Goal: Information Seeking & Learning: Learn about a topic

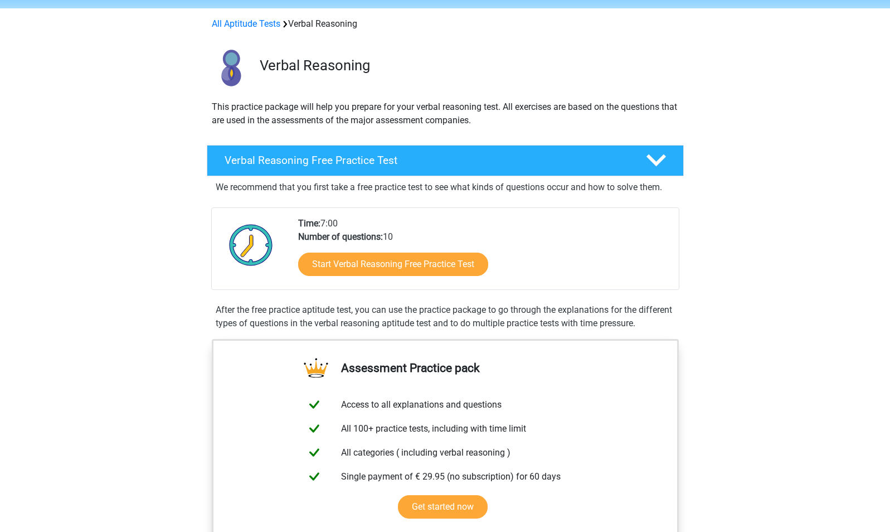
scroll to position [35, 0]
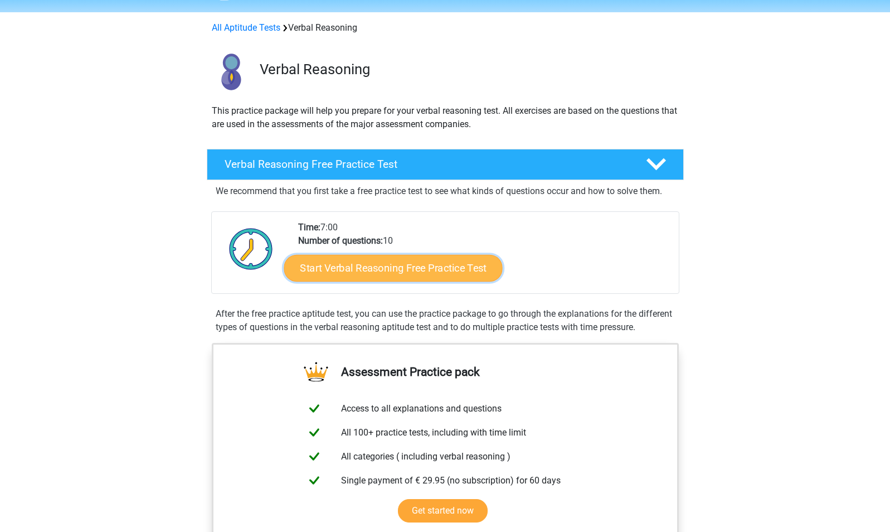
click at [370, 270] on link "Start Verbal Reasoning Free Practice Test" at bounding box center [393, 268] width 219 height 27
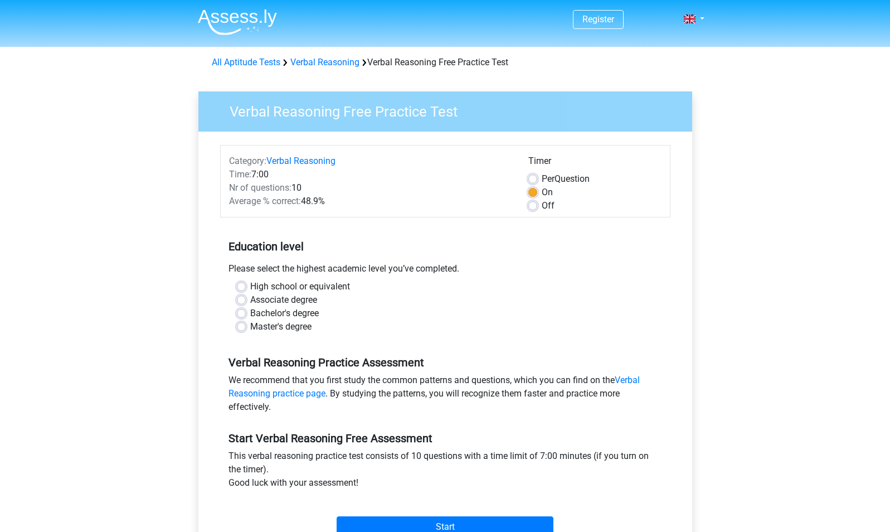
click at [246, 294] on div "Associate degree" at bounding box center [445, 299] width 417 height 13
click at [250, 299] on label "Associate degree" at bounding box center [283, 299] width 67 height 13
click at [241, 299] on input "Associate degree" at bounding box center [241, 298] width 9 height 11
radio input "true"
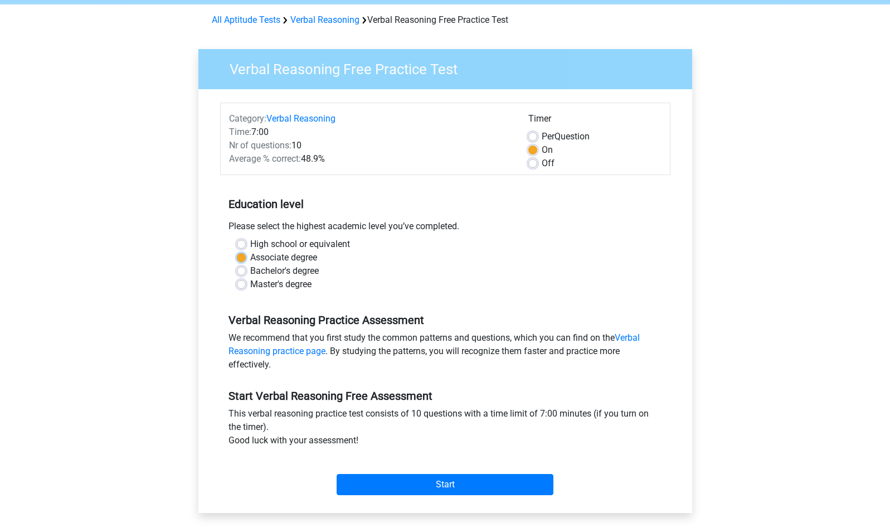
scroll to position [43, 0]
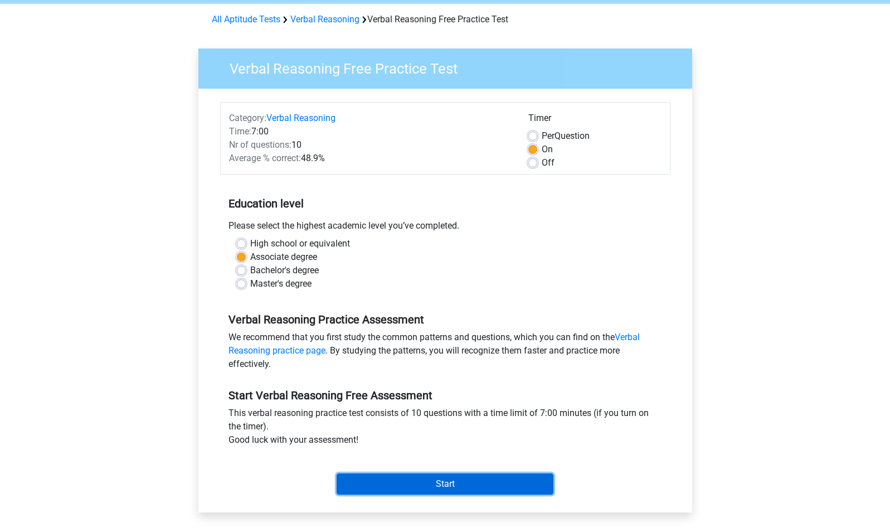
click at [420, 479] on input "Start" at bounding box center [445, 483] width 217 height 21
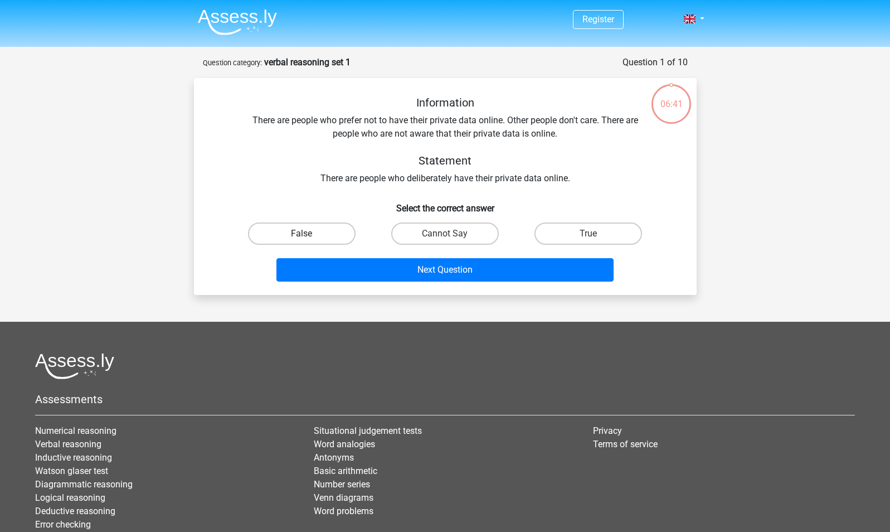
click at [321, 229] on label "False" at bounding box center [302, 233] width 108 height 22
click at [309, 234] on input "False" at bounding box center [305, 237] width 7 height 7
radio input "true"
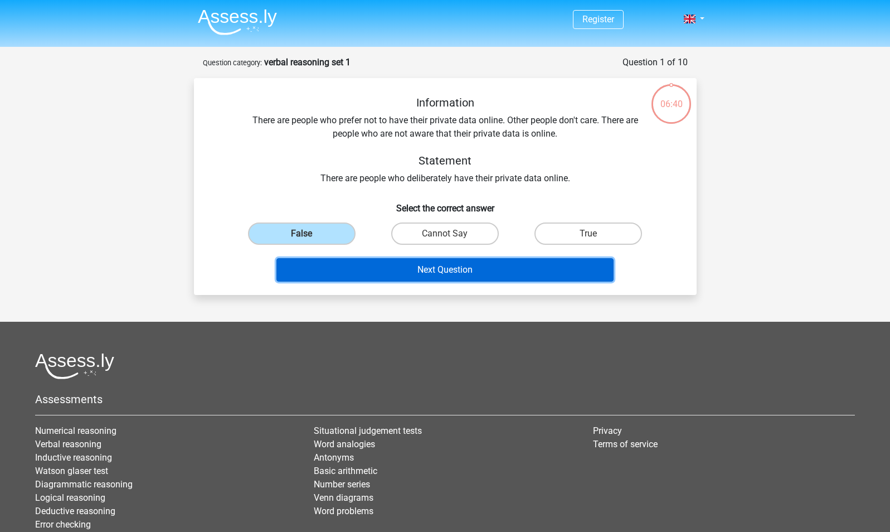
click at [355, 266] on button "Next Question" at bounding box center [444, 269] width 337 height 23
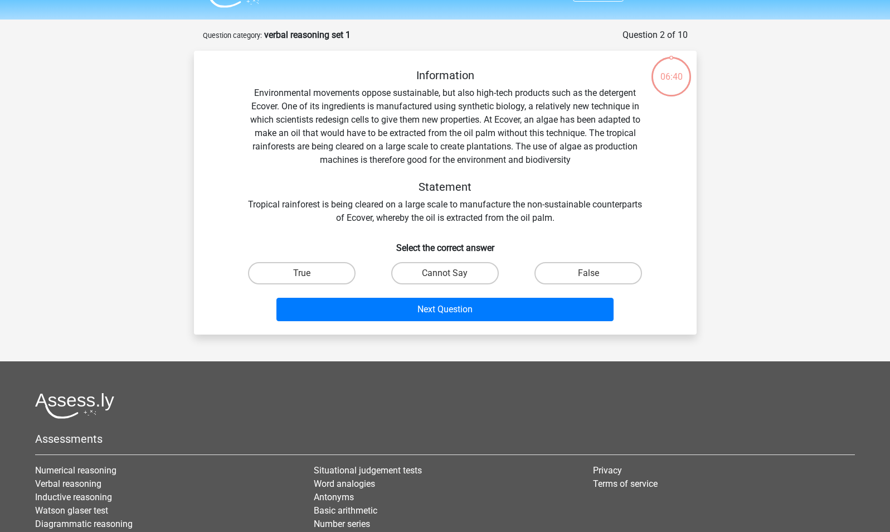
scroll to position [56, 0]
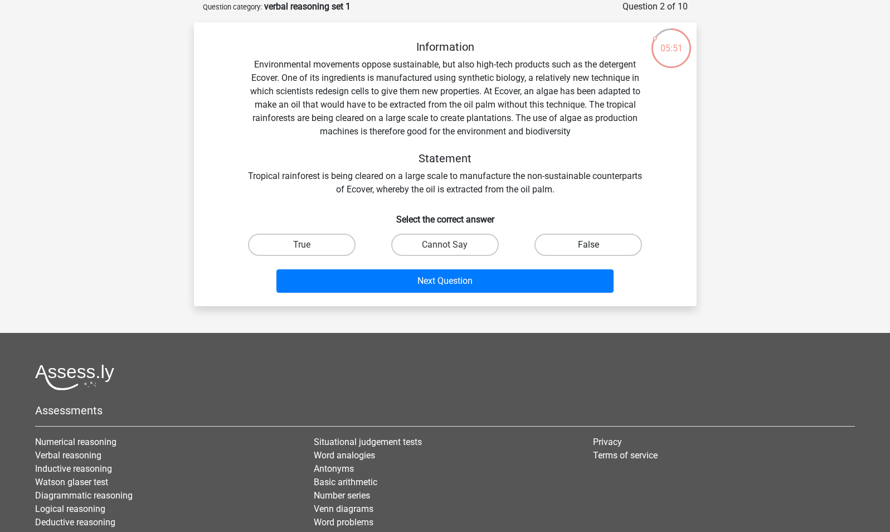
click at [589, 243] on label "False" at bounding box center [589, 245] width 108 height 22
click at [589, 245] on input "False" at bounding box center [592, 248] width 7 height 7
radio input "true"
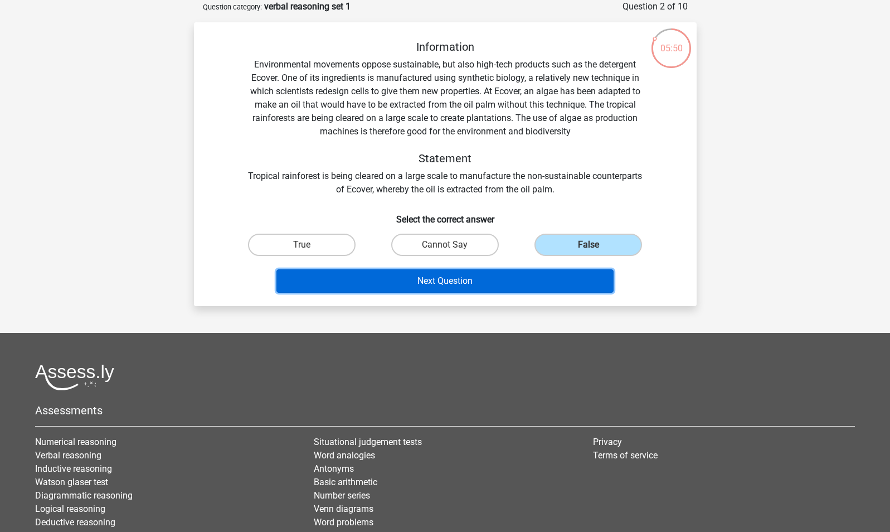
click at [515, 281] on button "Next Question" at bounding box center [444, 280] width 337 height 23
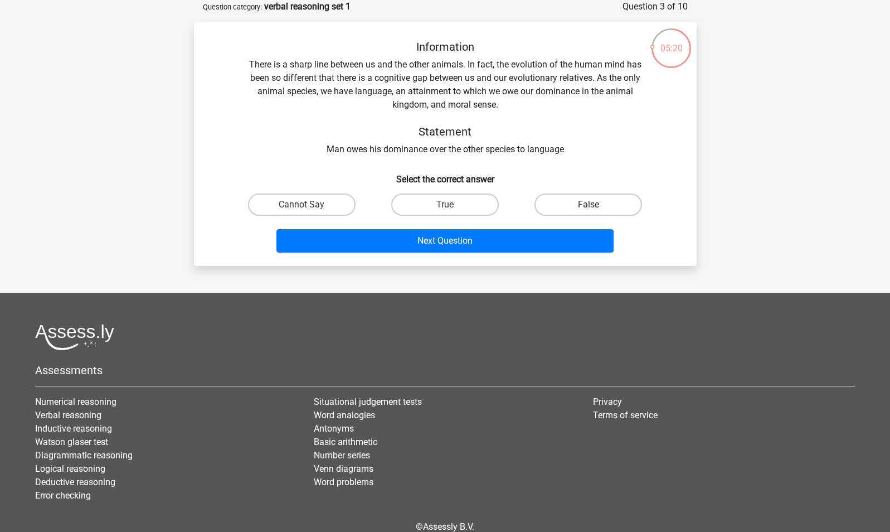
click at [445, 205] on input "True" at bounding box center [448, 208] width 7 height 7
radio input "true"
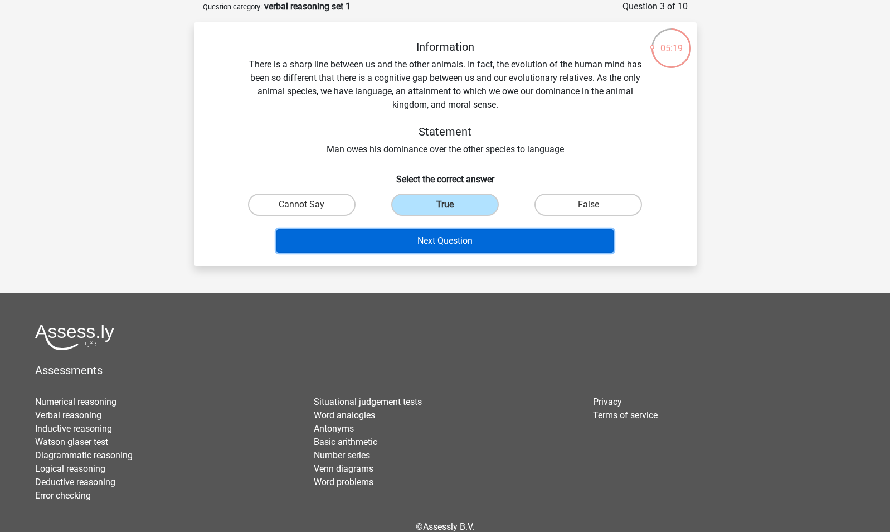
click at [449, 237] on button "Next Question" at bounding box center [444, 240] width 337 height 23
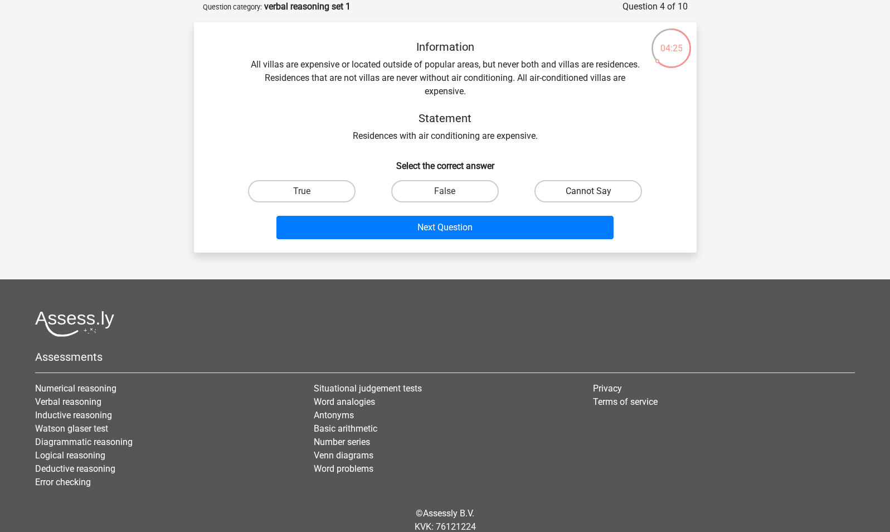
click at [581, 188] on label "Cannot Say" at bounding box center [589, 191] width 108 height 22
click at [589, 191] on input "Cannot Say" at bounding box center [592, 194] width 7 height 7
radio input "true"
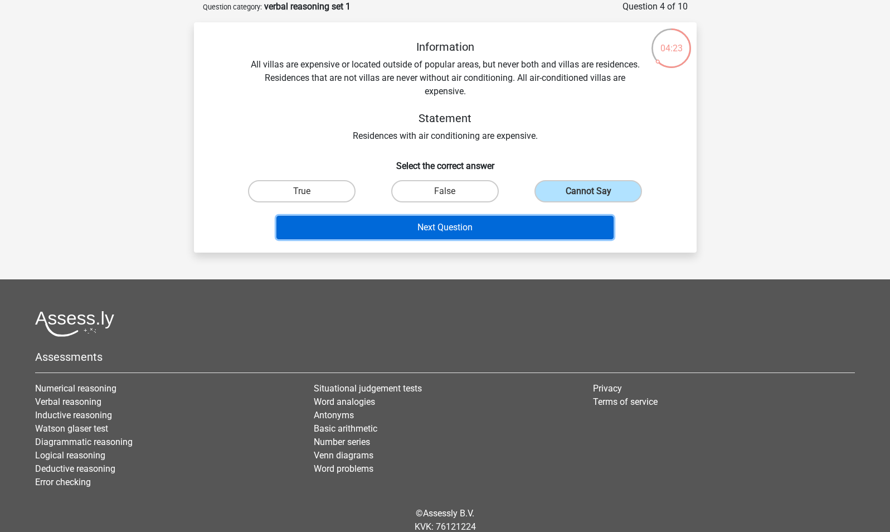
click at [559, 227] on button "Next Question" at bounding box center [444, 227] width 337 height 23
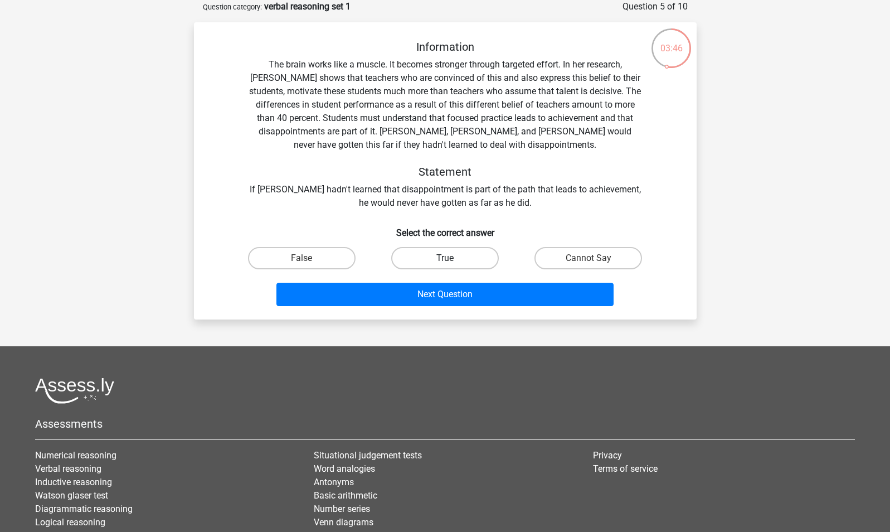
click at [432, 254] on label "True" at bounding box center [445, 258] width 108 height 22
click at [445, 258] on input "True" at bounding box center [448, 261] width 7 height 7
radio input "true"
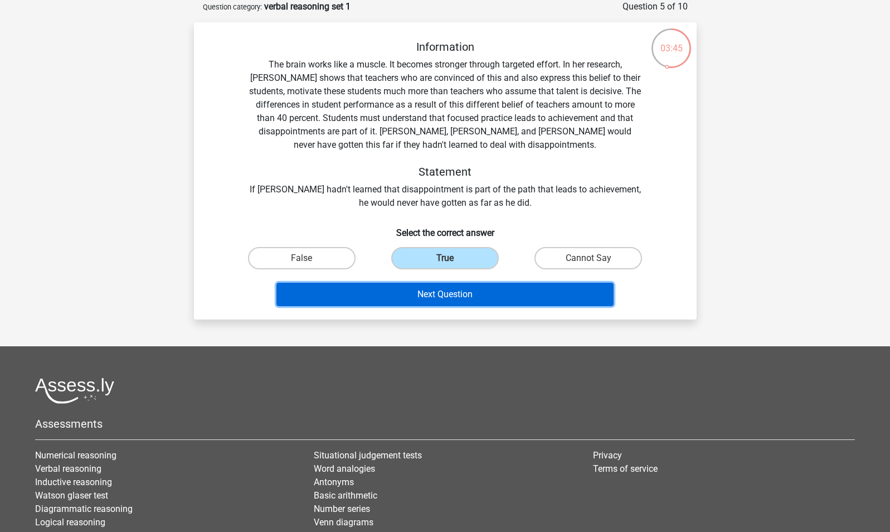
click at [433, 294] on button "Next Question" at bounding box center [444, 294] width 337 height 23
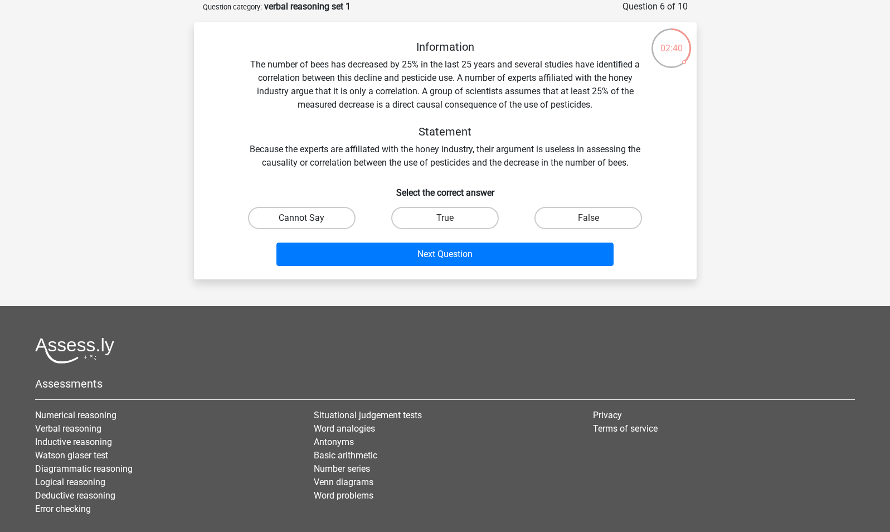
click at [317, 215] on label "Cannot Say" at bounding box center [302, 218] width 108 height 22
click at [309, 218] on input "Cannot Say" at bounding box center [305, 221] width 7 height 7
radio input "true"
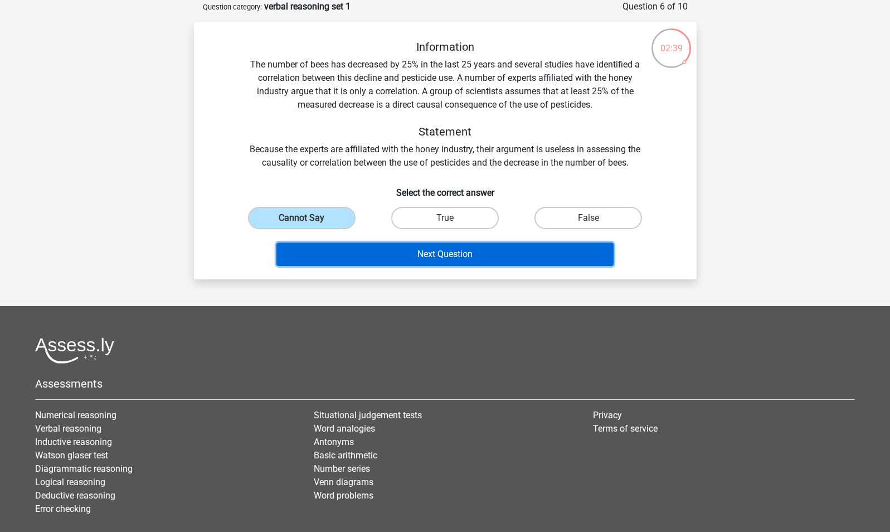
click at [375, 260] on button "Next Question" at bounding box center [444, 253] width 337 height 23
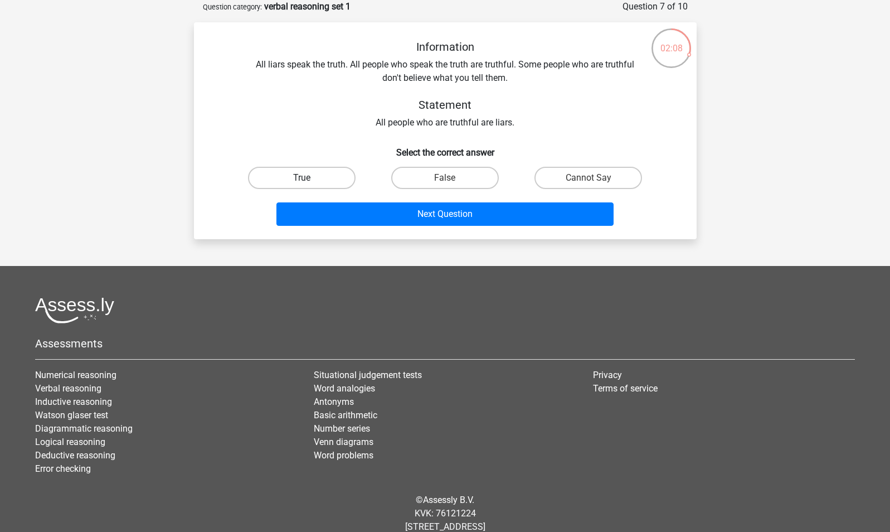
click at [296, 175] on label "True" at bounding box center [302, 178] width 108 height 22
click at [302, 178] on input "True" at bounding box center [305, 181] width 7 height 7
radio input "true"
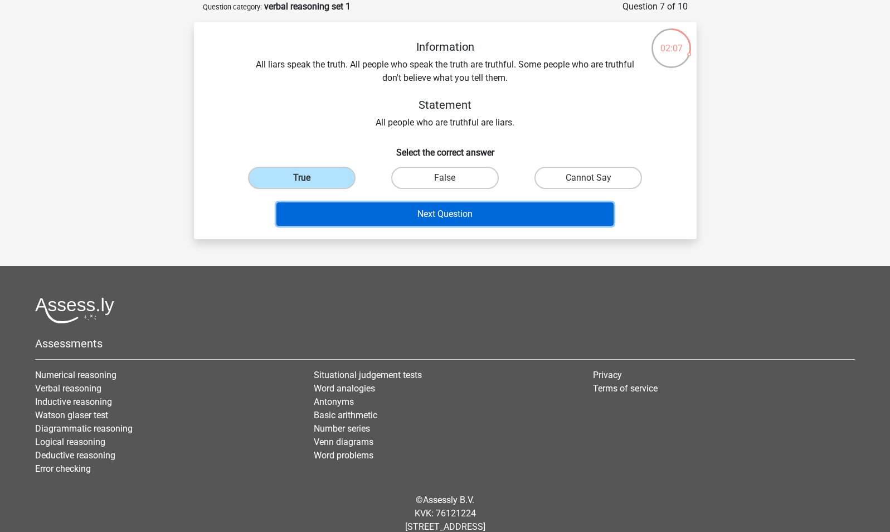
click at [348, 217] on button "Next Question" at bounding box center [444, 213] width 337 height 23
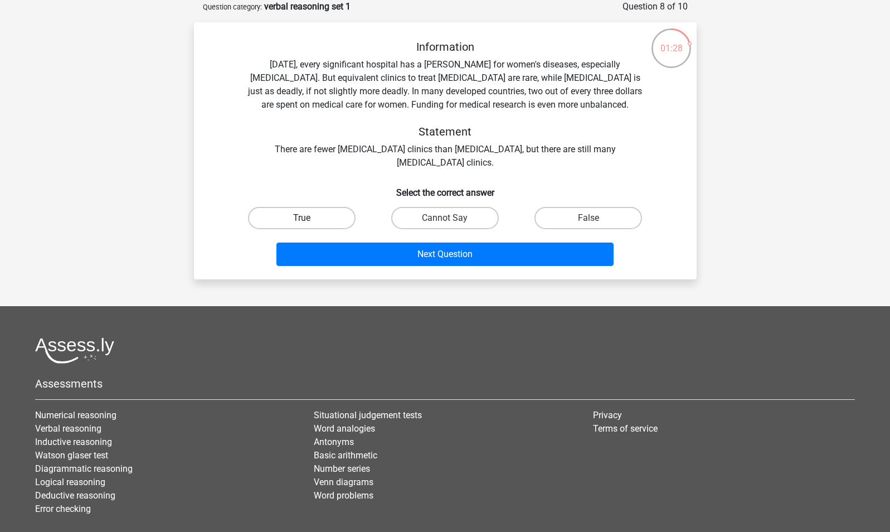
click at [318, 215] on label "True" at bounding box center [302, 218] width 108 height 22
click at [309, 218] on input "True" at bounding box center [305, 221] width 7 height 7
radio input "true"
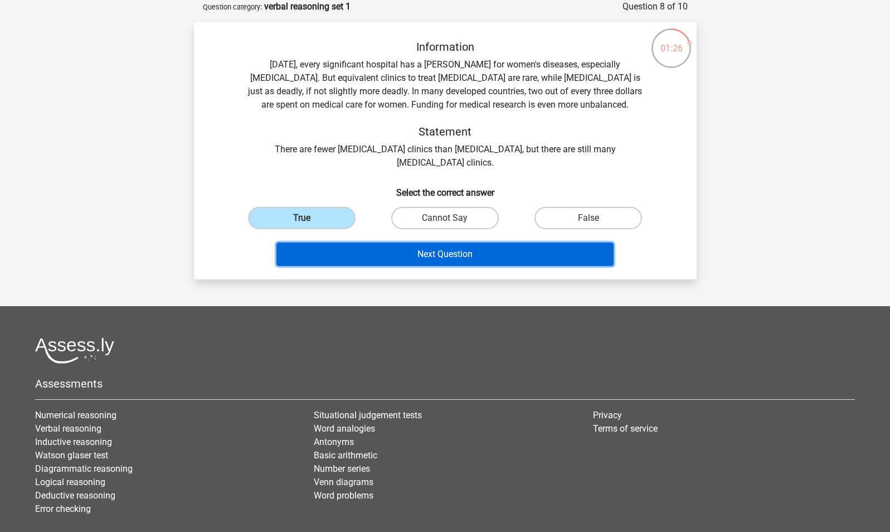
click at [372, 253] on button "Next Question" at bounding box center [444, 253] width 337 height 23
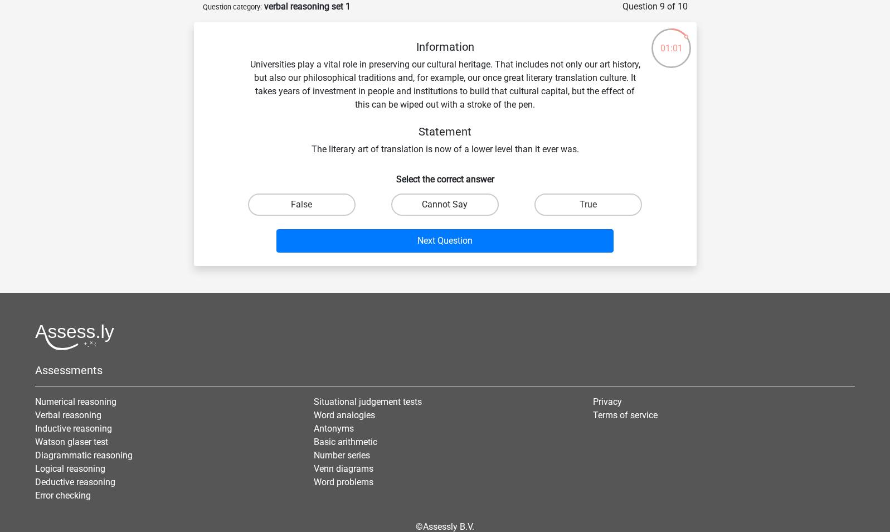
click at [474, 203] on label "Cannot Say" at bounding box center [445, 204] width 108 height 22
click at [452, 205] on input "Cannot Say" at bounding box center [448, 208] width 7 height 7
radio input "true"
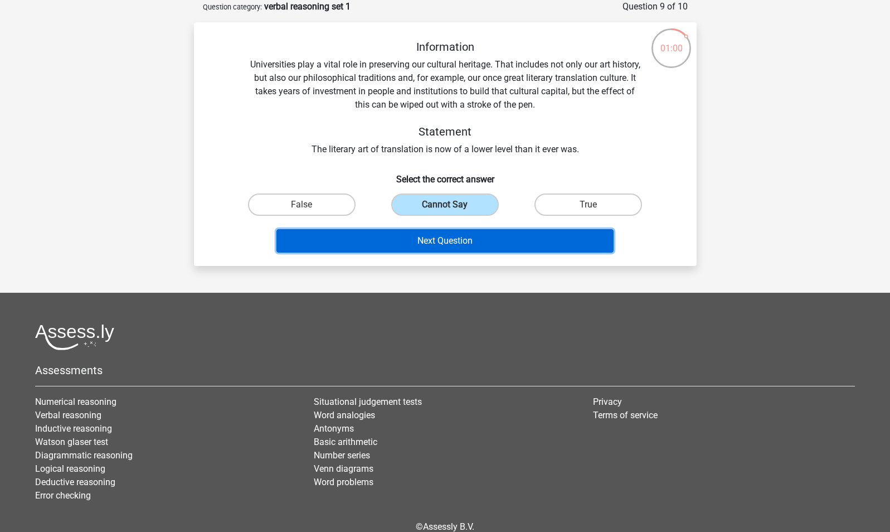
click at [467, 244] on button "Next Question" at bounding box center [444, 240] width 337 height 23
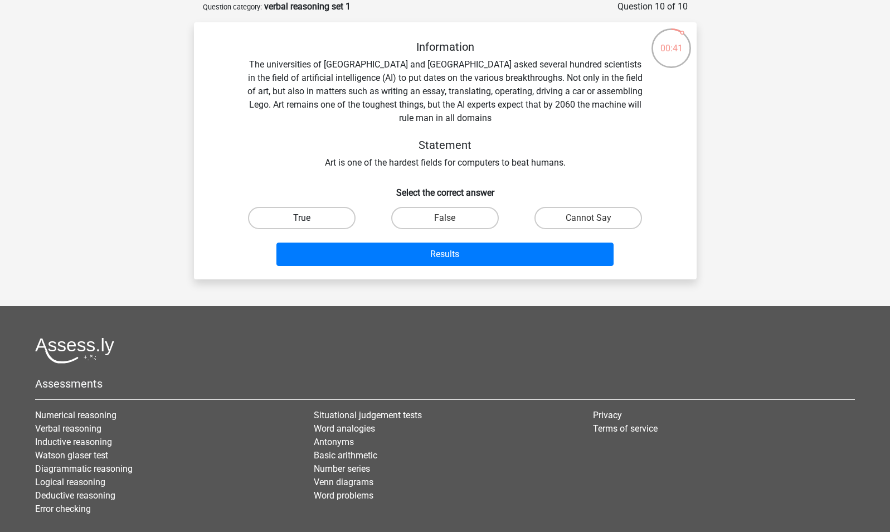
click at [330, 220] on label "True" at bounding box center [302, 218] width 108 height 22
click at [309, 220] on input "True" at bounding box center [305, 221] width 7 height 7
radio input "true"
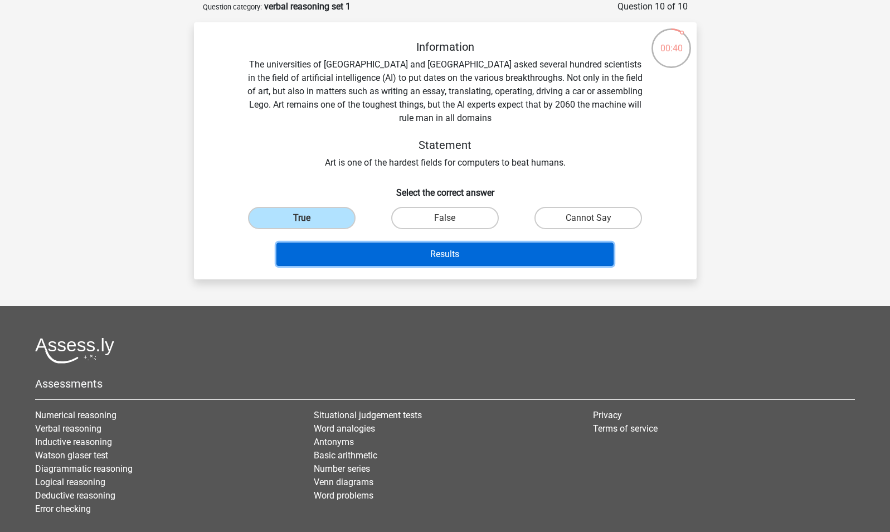
click at [364, 260] on button "Results" at bounding box center [444, 253] width 337 height 23
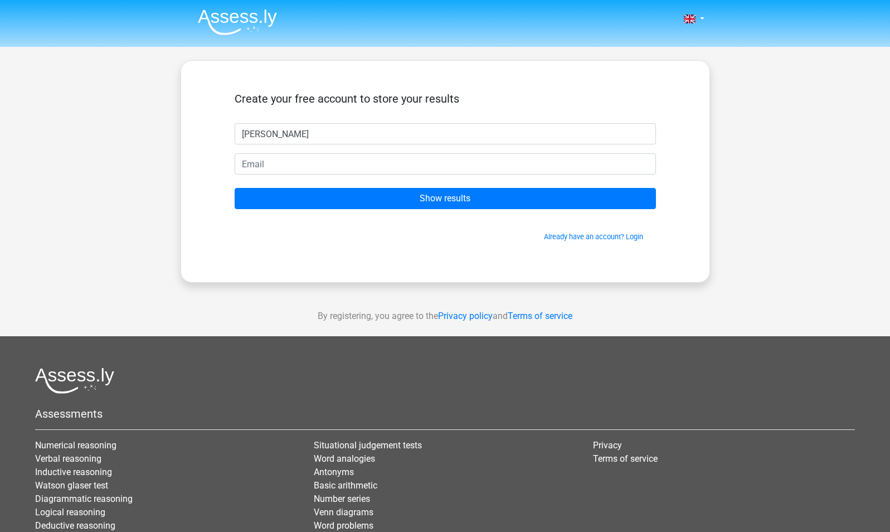
type input "Hannah"
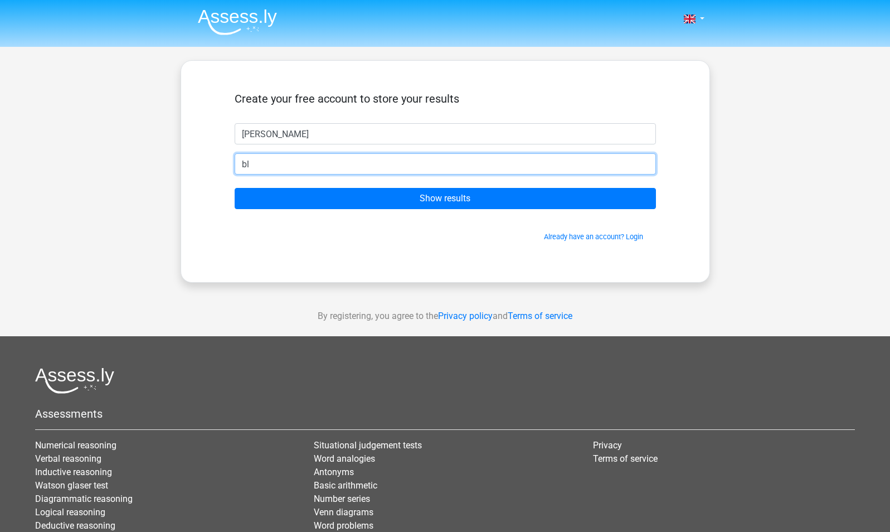
click at [291, 166] on input "bl" at bounding box center [445, 163] width 421 height 21
type input "blakkiewatson@gmail.com"
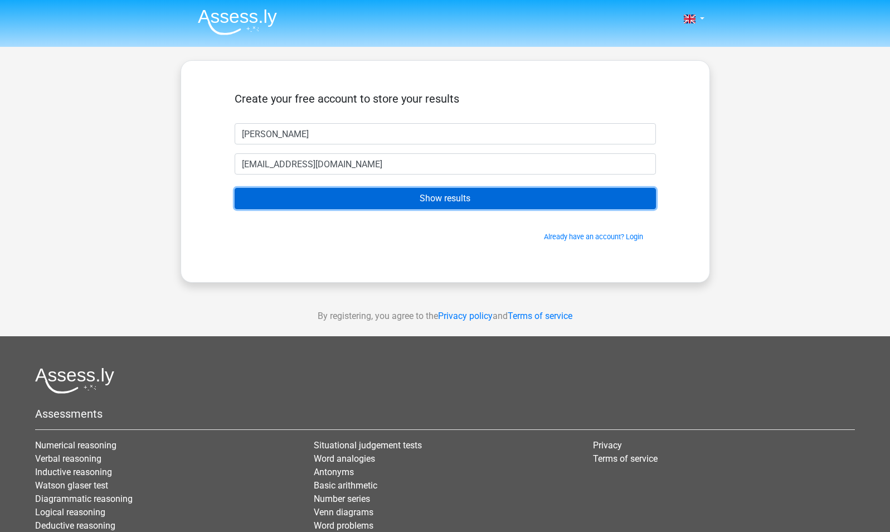
click at [313, 208] on input "Show results" at bounding box center [445, 198] width 421 height 21
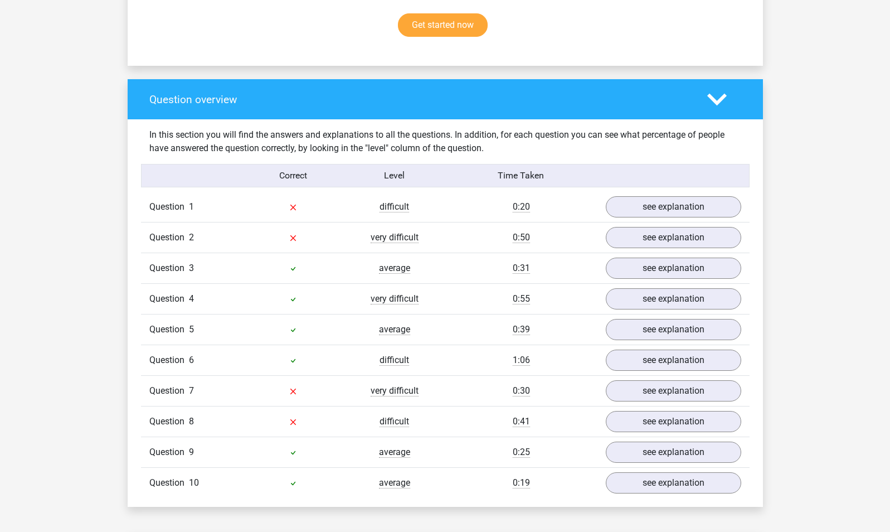
scroll to position [748, 0]
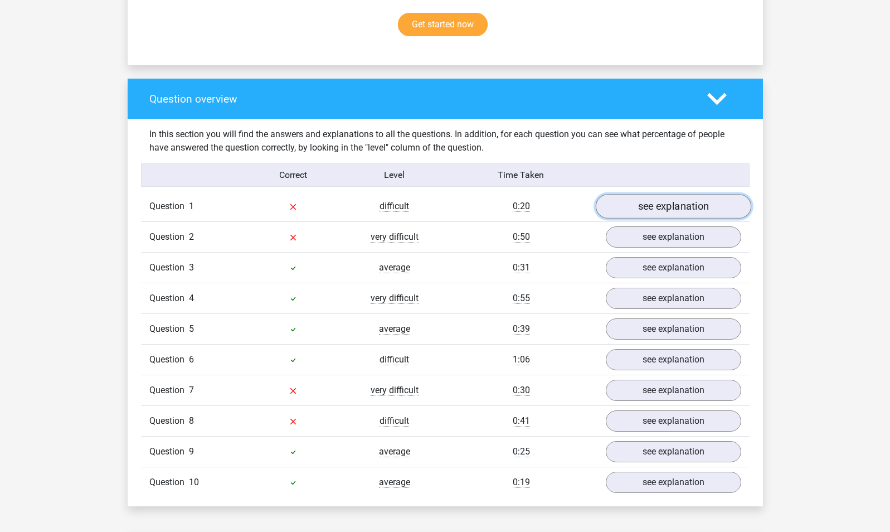
click at [690, 201] on link "see explanation" at bounding box center [673, 206] width 156 height 25
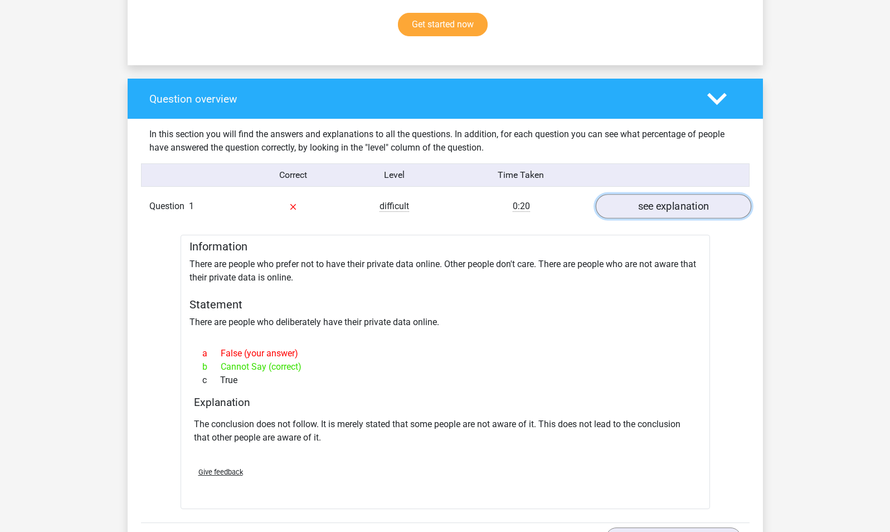
click at [690, 201] on link "see explanation" at bounding box center [673, 206] width 156 height 25
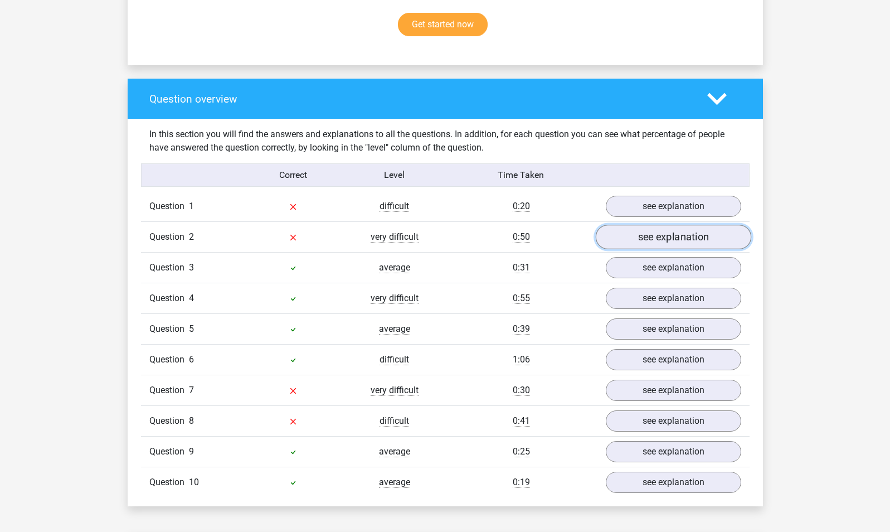
click at [685, 232] on link "see explanation" at bounding box center [673, 237] width 156 height 25
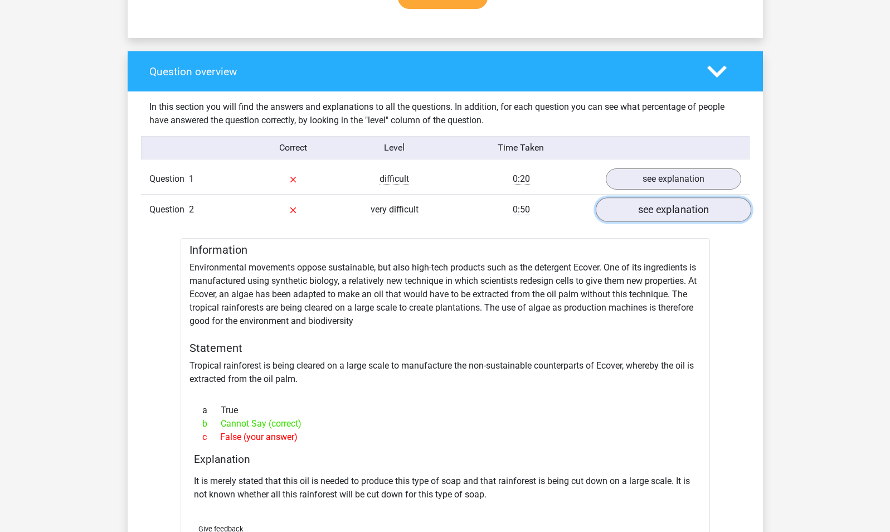
scroll to position [777, 0]
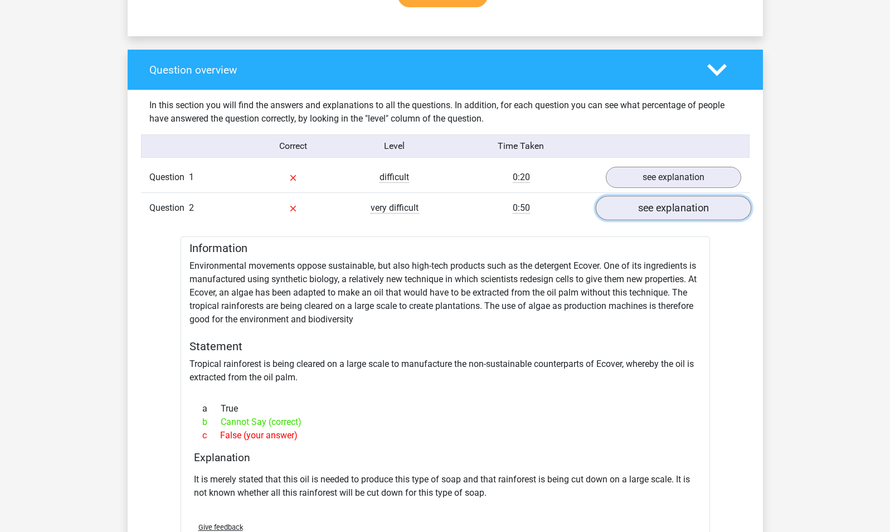
click at [662, 212] on link "see explanation" at bounding box center [673, 208] width 156 height 25
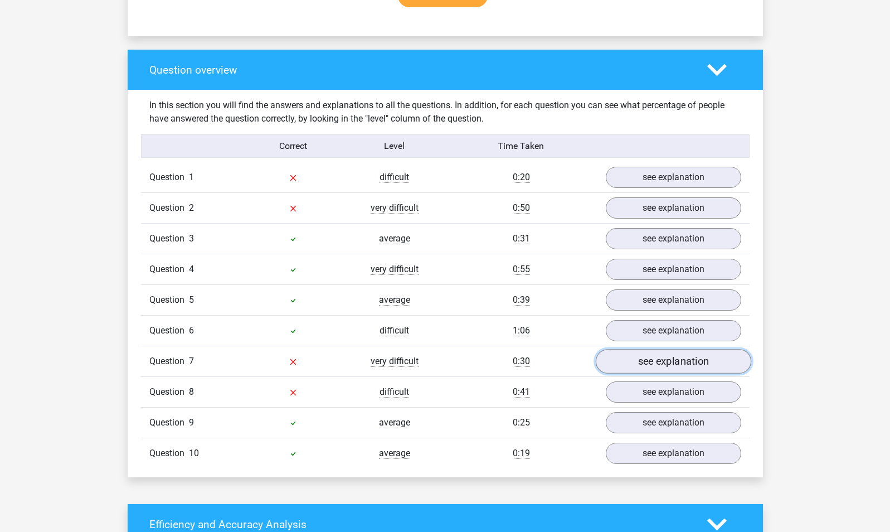
click at [667, 362] on link "see explanation" at bounding box center [673, 361] width 156 height 25
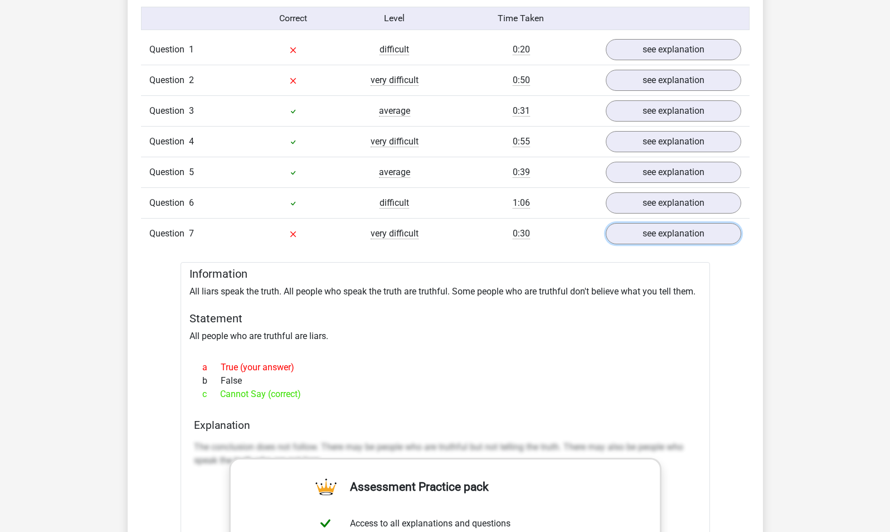
scroll to position [903, 0]
click at [652, 221] on div "Question 7 very difficult 0:30 see explanation" at bounding box center [445, 234] width 609 height 31
click at [649, 236] on link "see explanation" at bounding box center [673, 234] width 156 height 25
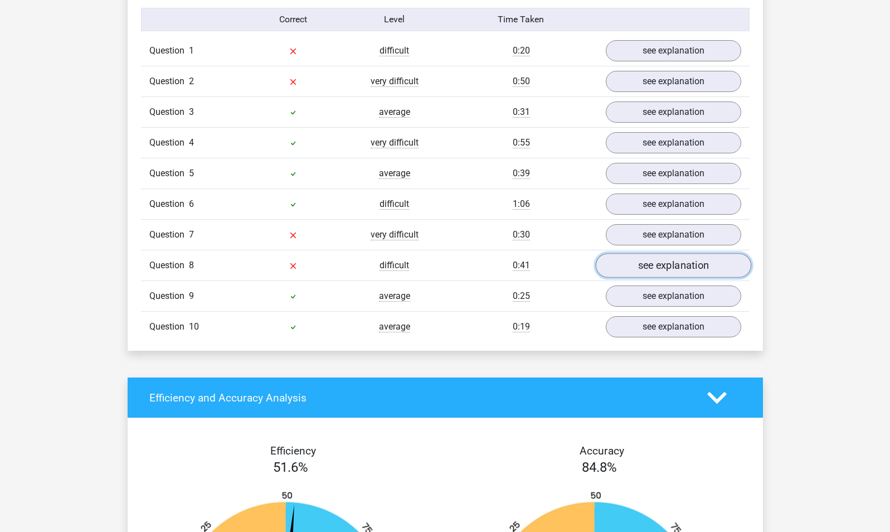
click at [662, 268] on link "see explanation" at bounding box center [673, 265] width 156 height 25
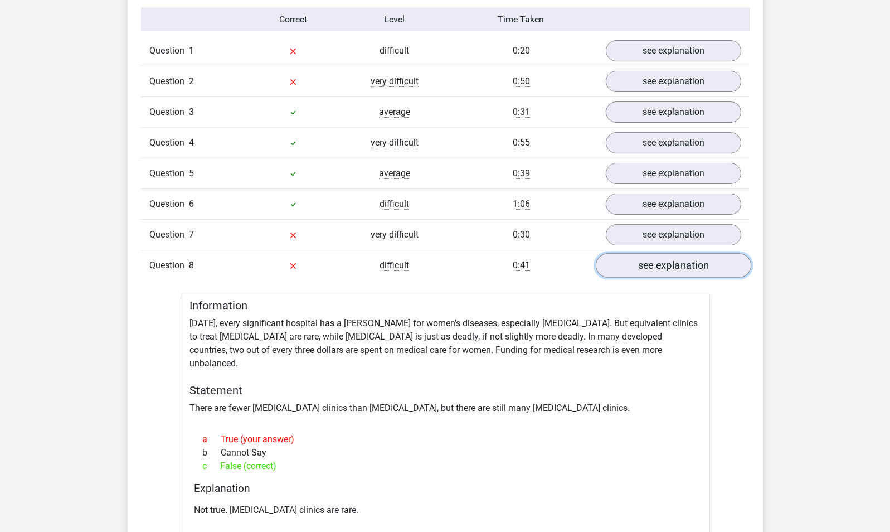
click at [662, 268] on link "see explanation" at bounding box center [673, 265] width 156 height 25
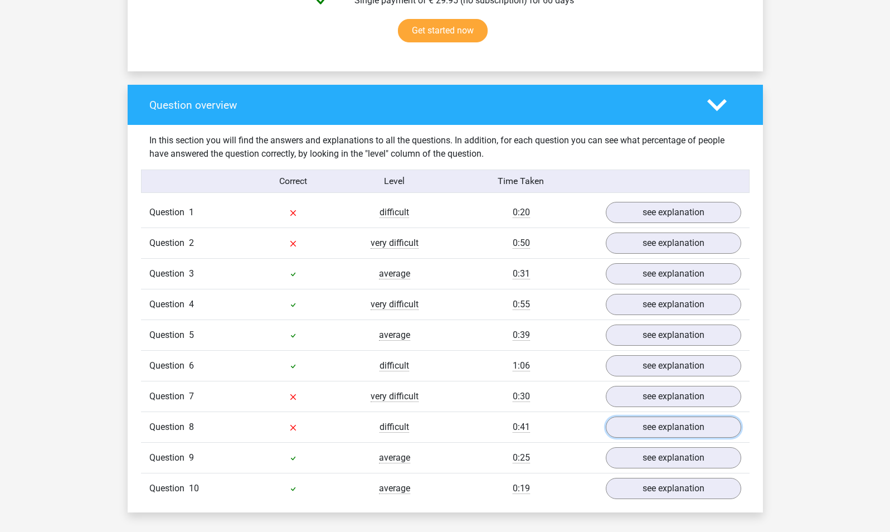
scroll to position [744, 0]
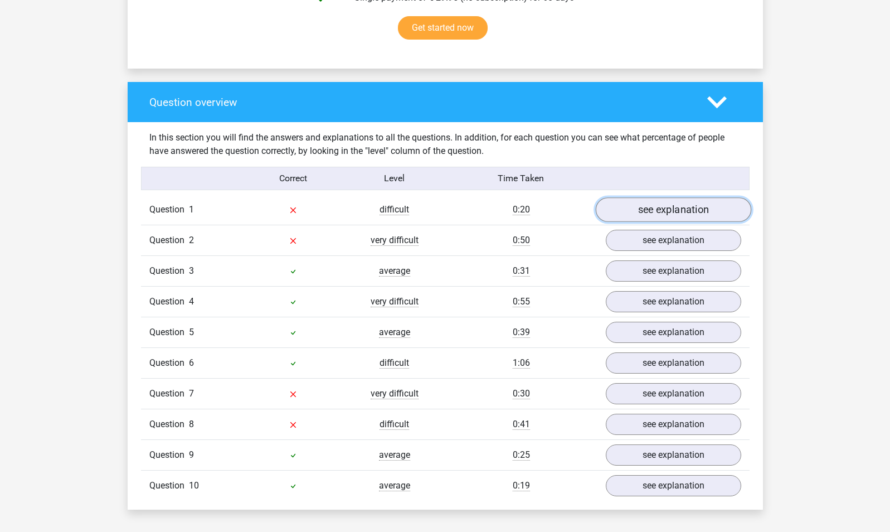
click at [644, 213] on link "see explanation" at bounding box center [673, 209] width 156 height 25
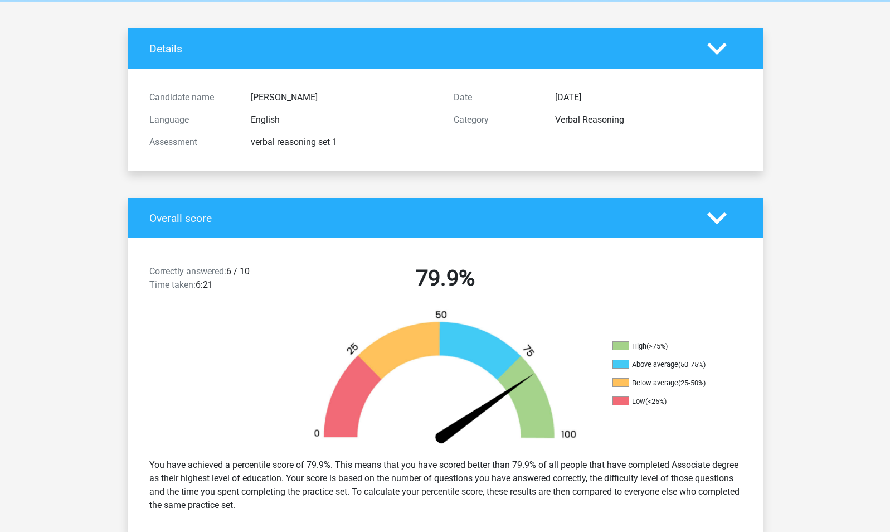
scroll to position [0, 0]
